Goal: Task Accomplishment & Management: Manage account settings

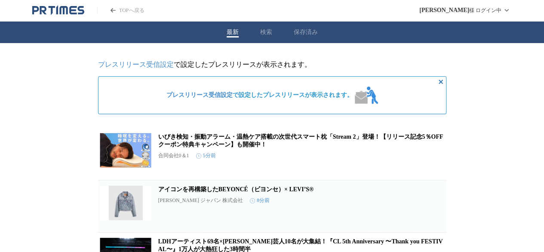
click at [301, 109] on div "プレスリリース受信設定 で設定したプレスリリースが表示されます。" at bounding box center [272, 95] width 348 height 38
click at [152, 64] on link "プレスリリース受信設定" at bounding box center [136, 64] width 76 height 7
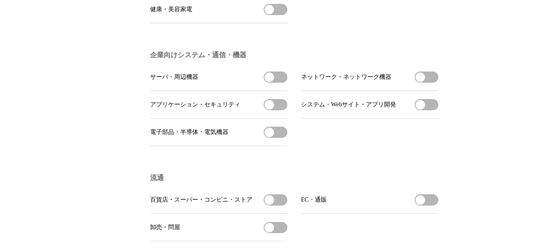
scroll to position [502, 0]
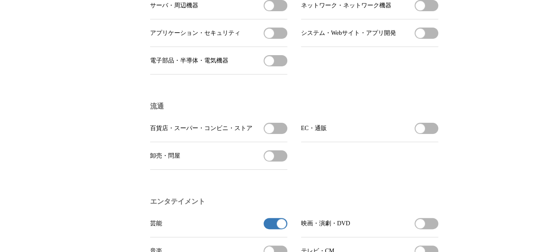
click at [273, 229] on button "芸能の受信を解除" at bounding box center [276, 223] width 24 height 11
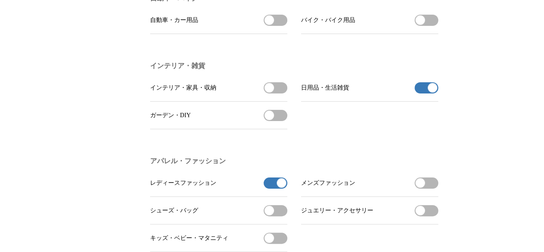
scroll to position [1204, 0]
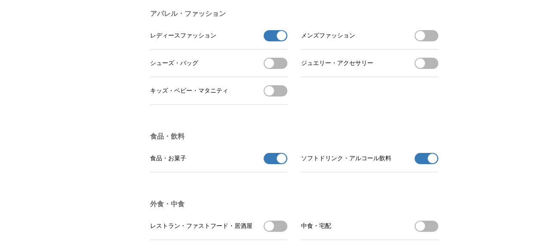
click at [268, 164] on button "食品・お菓子の受信を解除" at bounding box center [276, 158] width 24 height 11
click at [273, 41] on button "レディースファッションの受信を解除" at bounding box center [276, 35] width 24 height 11
click at [422, 164] on button "ソフトドリンク・アルコール飲料の受信を解除" at bounding box center [427, 158] width 24 height 11
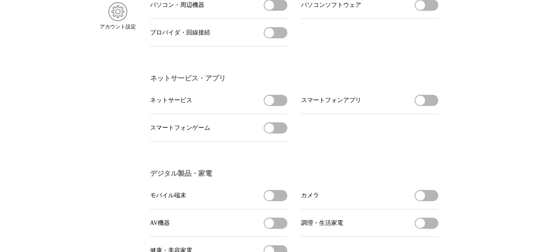
scroll to position [0, 0]
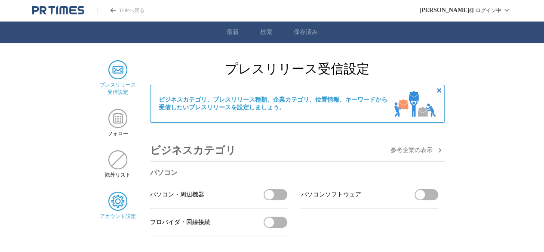
click at [125, 199] on img at bounding box center [117, 200] width 19 height 19
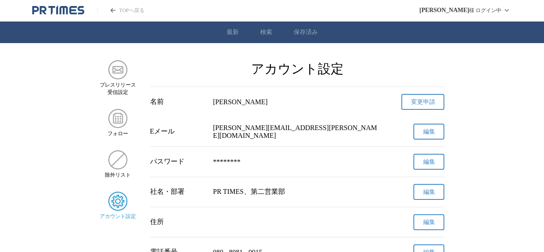
click at [68, 11] on icon "PR TIMESのトップページはこちら" at bounding box center [63, 10] width 8 height 8
